Goal: Information Seeking & Learning: Learn about a topic

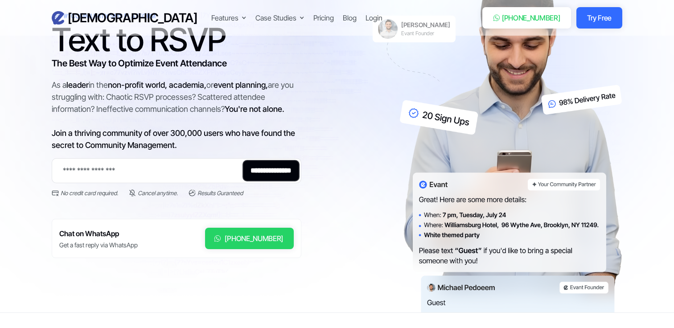
scroll to position [82, 0]
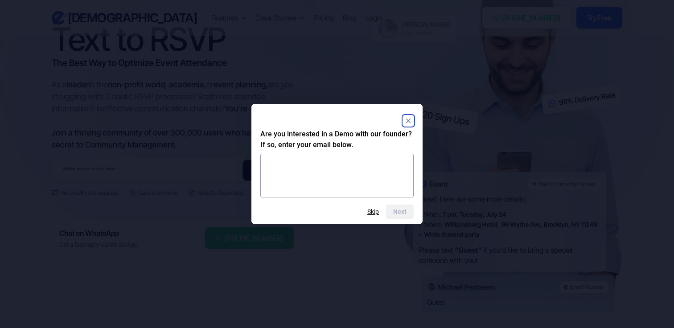
click at [412, 119] on rect "Close" at bounding box center [408, 120] width 11 height 11
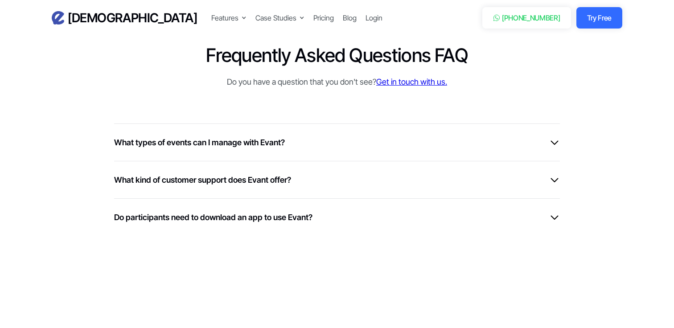
scroll to position [2295, 0]
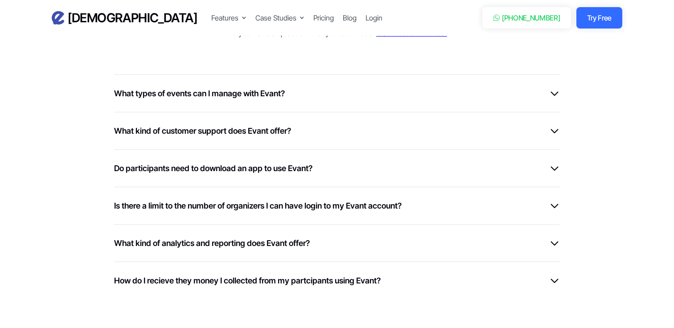
click at [156, 95] on h6 "What types of events can I manage with Evant?" at bounding box center [199, 93] width 171 height 12
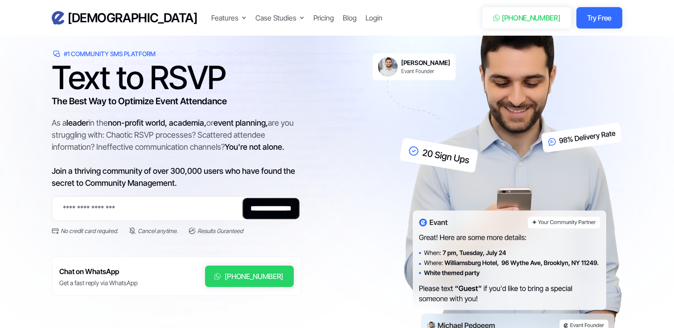
scroll to position [0, 0]
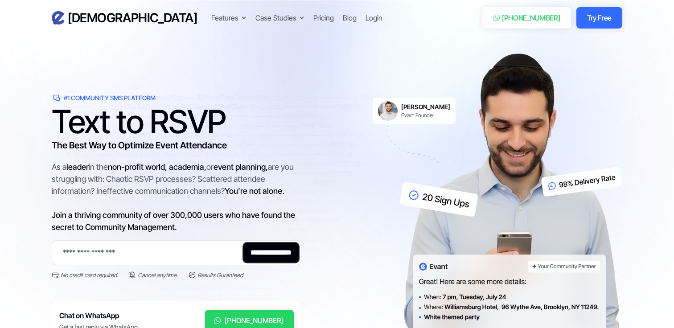
click at [162, 55] on div "**********" at bounding box center [337, 223] width 571 height 341
click at [313, 20] on div "Pricing" at bounding box center [323, 17] width 21 height 11
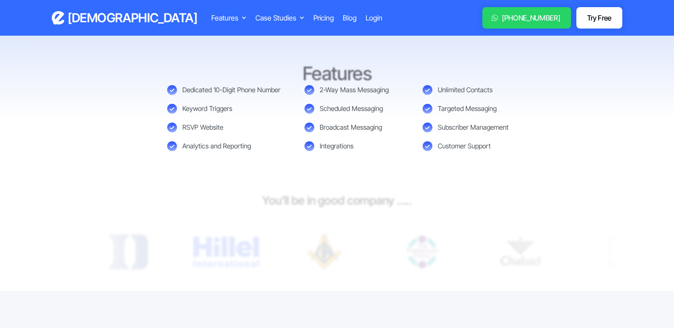
scroll to position [417, 0]
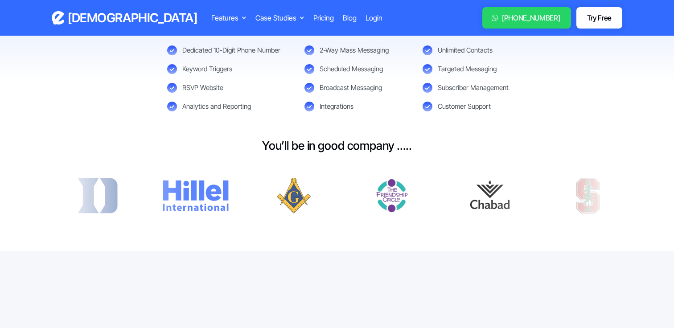
click at [297, 195] on img at bounding box center [293, 196] width 67 height 36
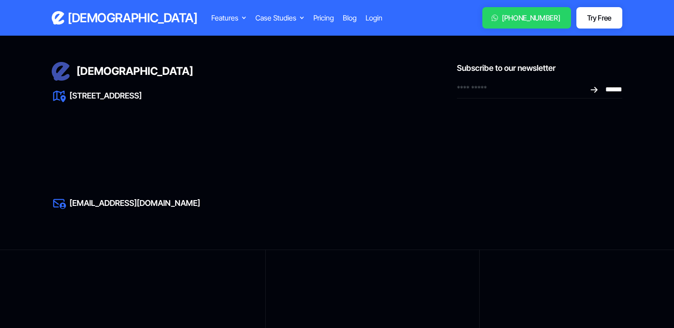
scroll to position [1457, 0]
